Goal: Check status: Check status

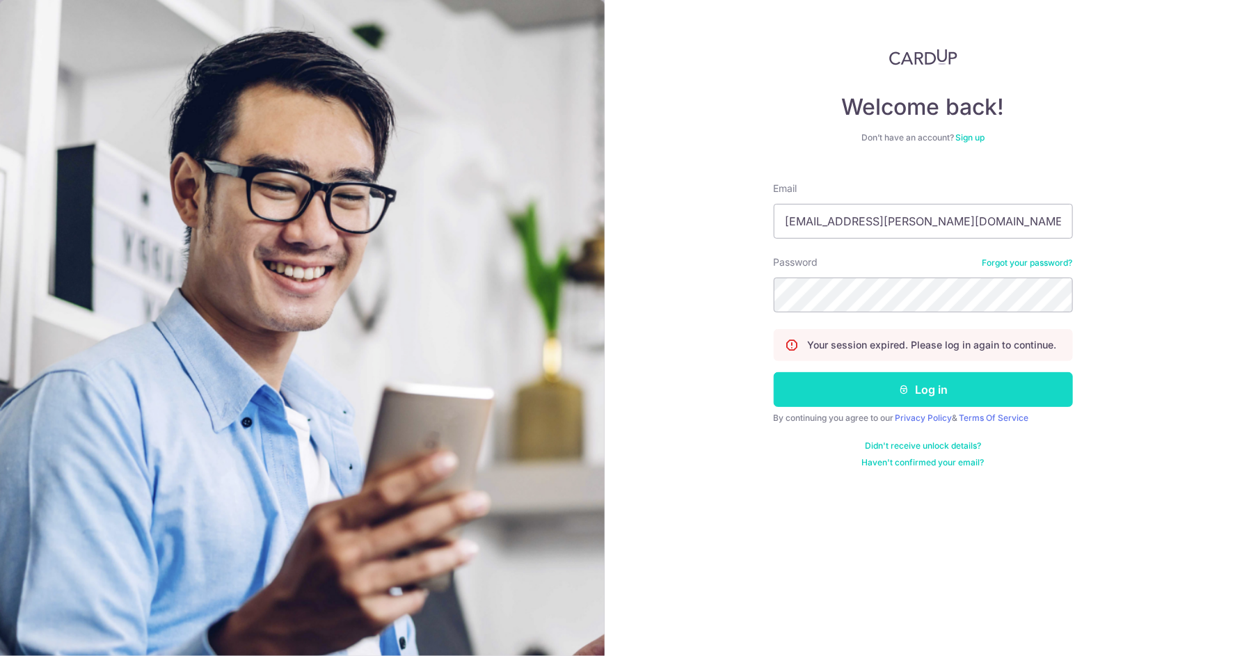
click at [828, 395] on button "Log in" at bounding box center [923, 389] width 299 height 35
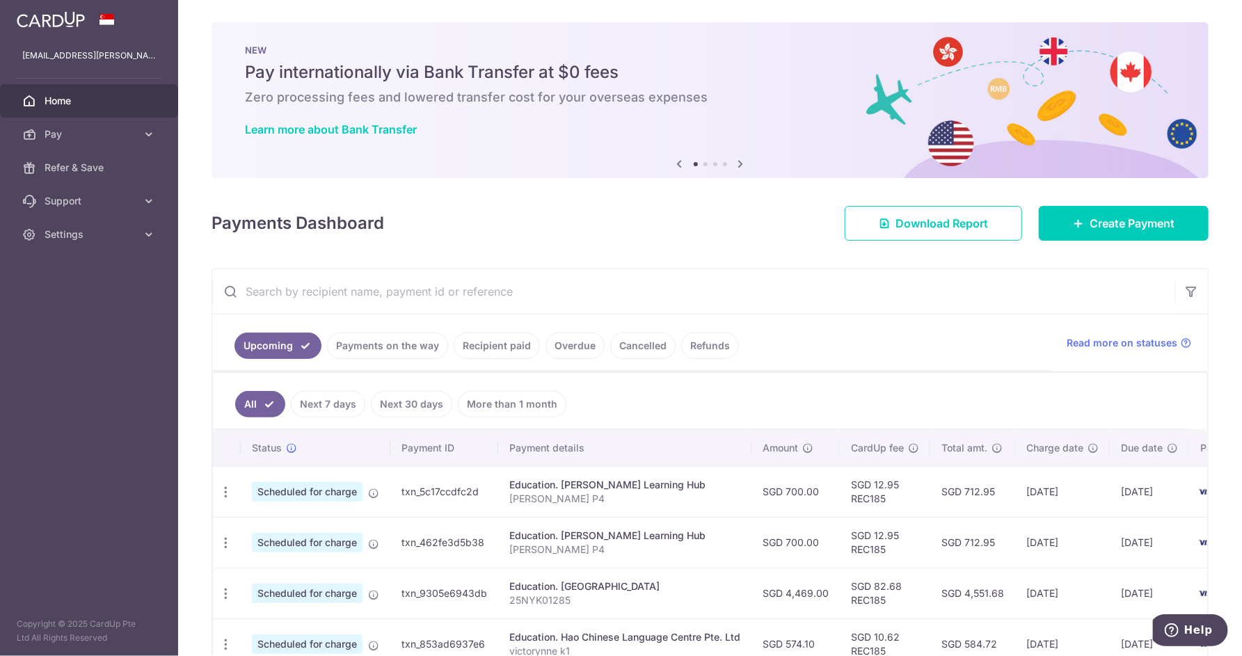
click at [360, 345] on link "Payments on the way" at bounding box center [387, 346] width 121 height 26
